Goal: Information Seeking & Learning: Learn about a topic

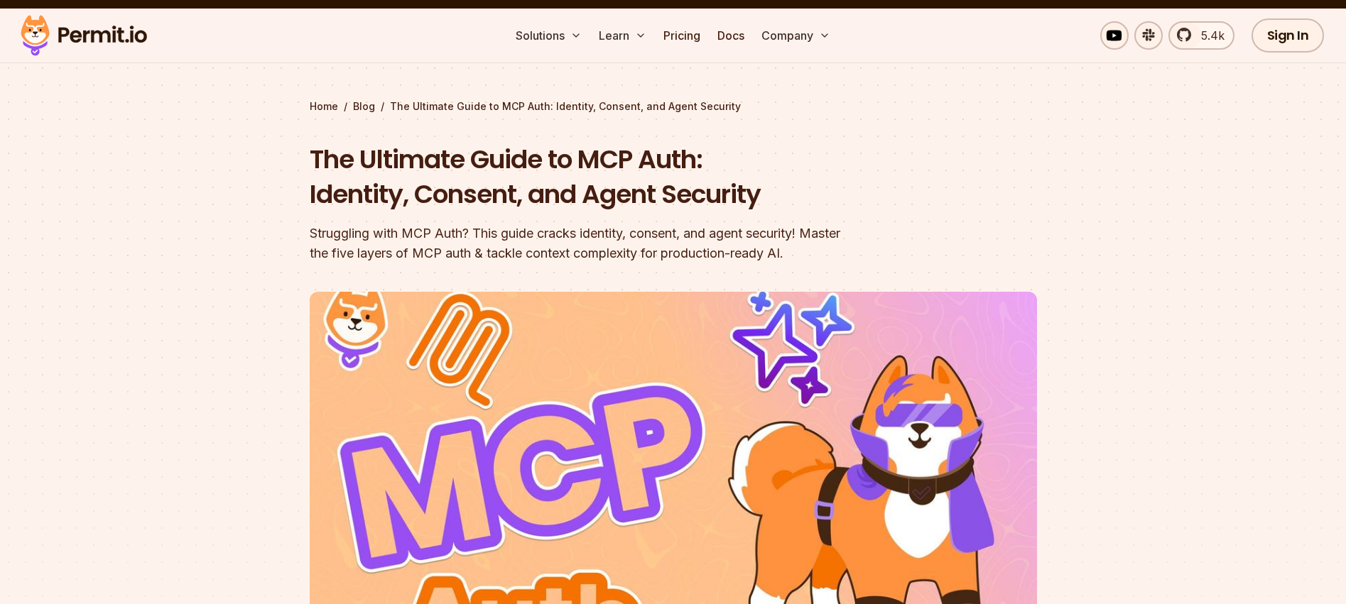
scroll to position [201, 0]
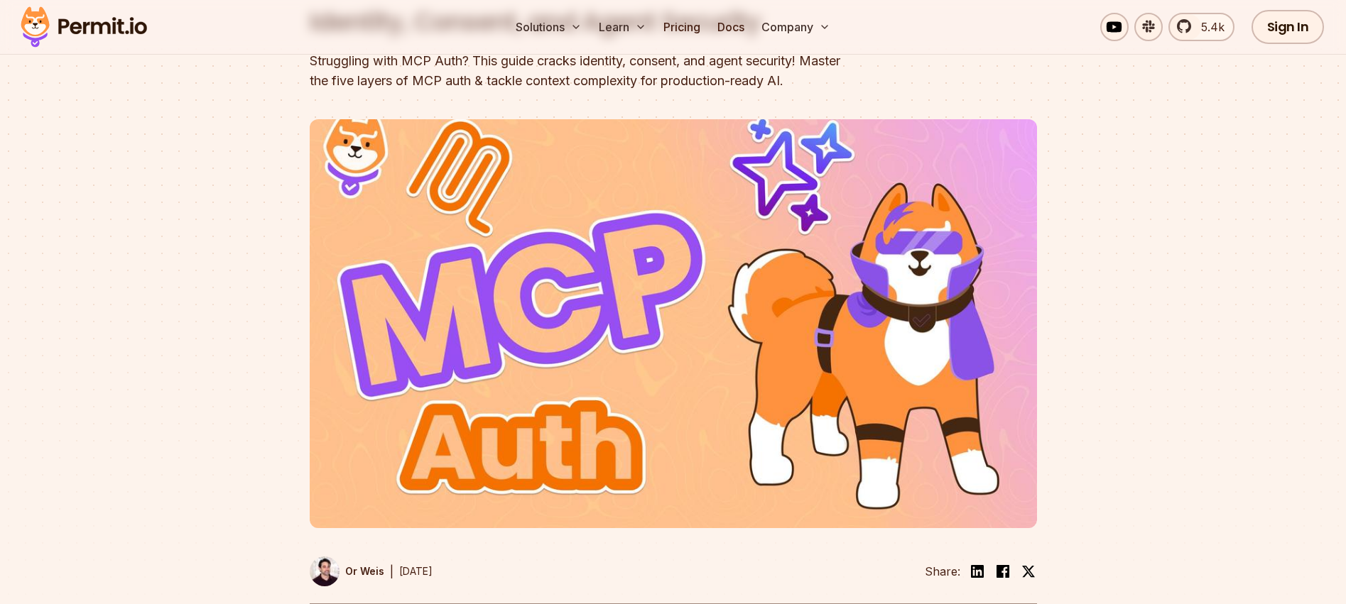
click at [756, 337] on img at bounding box center [673, 323] width 727 height 409
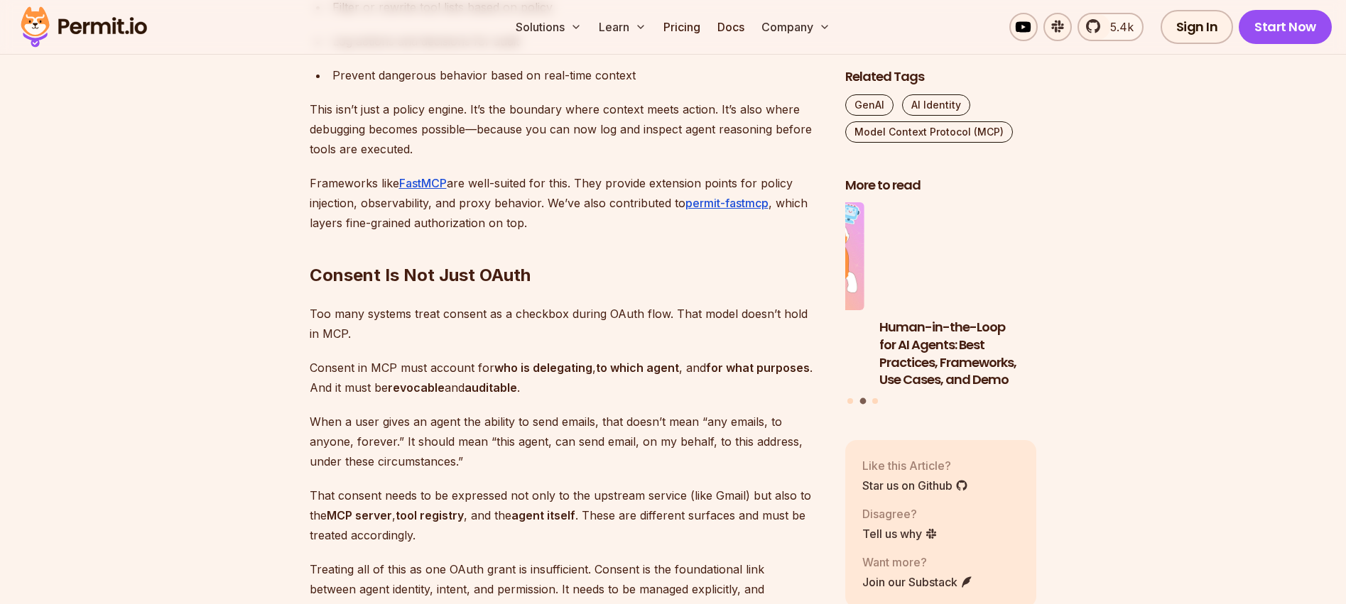
scroll to position [3396, 0]
